Goal: Information Seeking & Learning: Learn about a topic

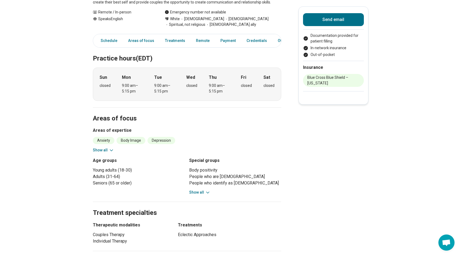
scroll to position [110, 0]
click at [110, 150] on icon at bounding box center [111, 149] width 5 height 5
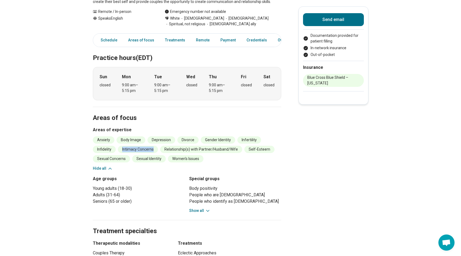
drag, startPoint x: 153, startPoint y: 149, endPoint x: 121, endPoint y: 149, distance: 31.8
click at [121, 149] on li "Intimacy Concerns" at bounding box center [138, 149] width 40 height 7
copy li "Intimacy Concerns"
click at [222, 41] on link "Payment" at bounding box center [228, 40] width 22 height 11
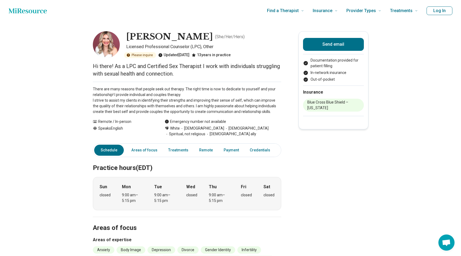
scroll to position [0, 0]
click at [175, 153] on link "Treatments" at bounding box center [178, 150] width 27 height 11
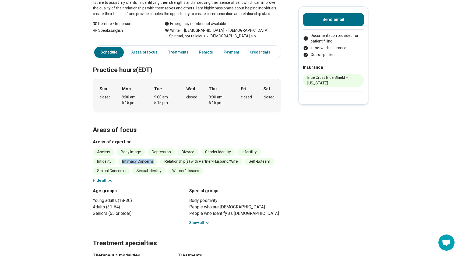
scroll to position [99, 0]
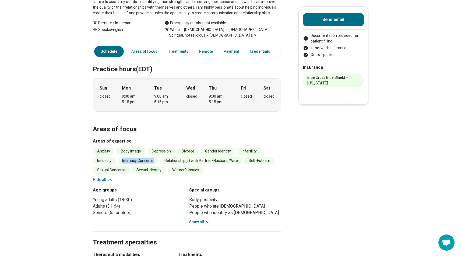
click at [194, 221] on button "Show all" at bounding box center [199, 222] width 21 height 6
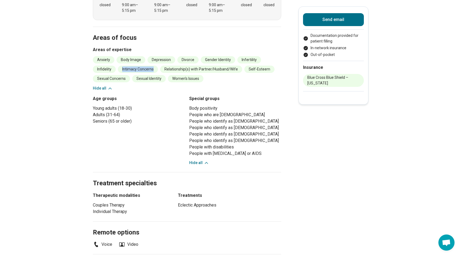
scroll to position [194, 0]
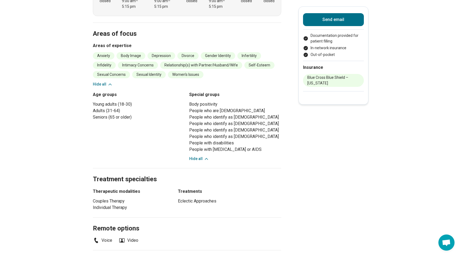
click at [184, 201] on li "Eclectic Approaches" at bounding box center [229, 201] width 103 height 6
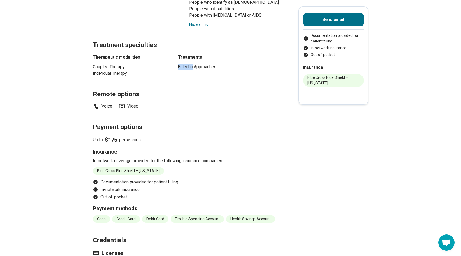
scroll to position [338, 0]
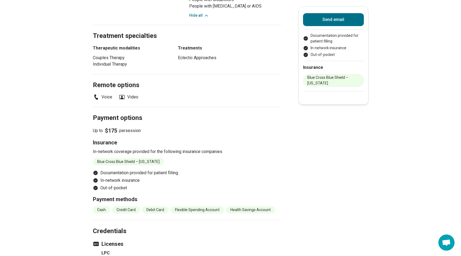
click at [181, 211] on li "Flexible Spending Account" at bounding box center [197, 209] width 53 height 7
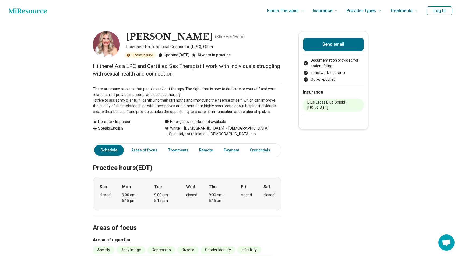
scroll to position [0, 0]
